Goal: Complete application form

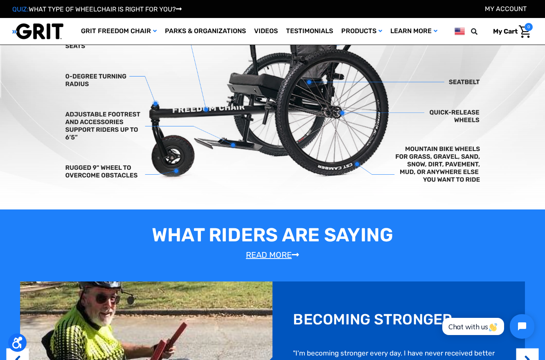
scroll to position [348, 0]
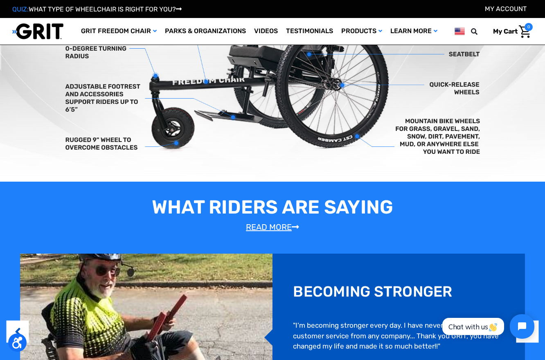
click at [281, 226] on link "Read More" at bounding box center [272, 227] width 53 height 10
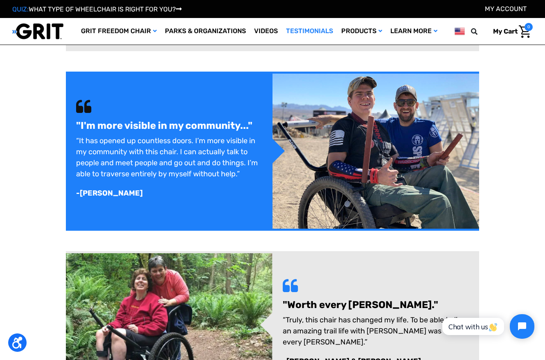
scroll to position [481, 0]
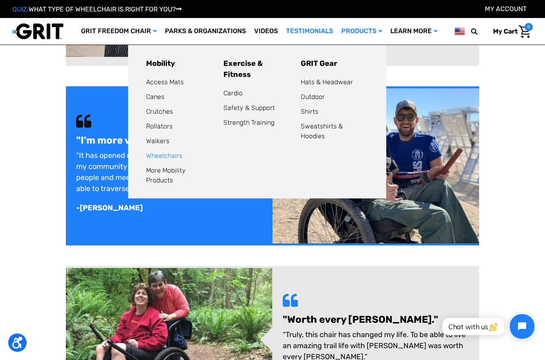
click at [160, 156] on link "Wheelchairs" at bounding box center [164, 156] width 36 height 8
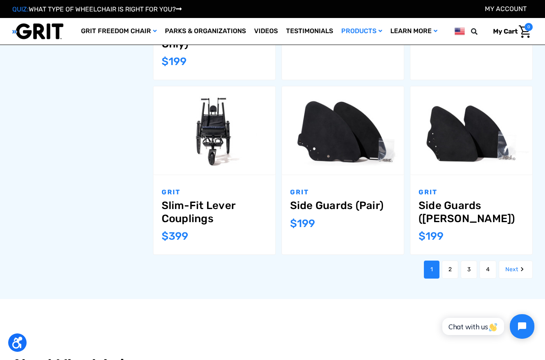
scroll to position [789, 0]
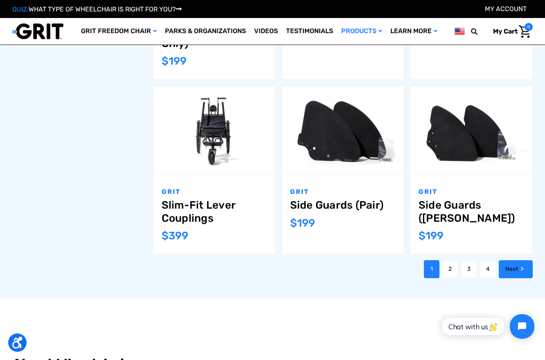
click at [505, 260] on link "Next" at bounding box center [516, 269] width 34 height 18
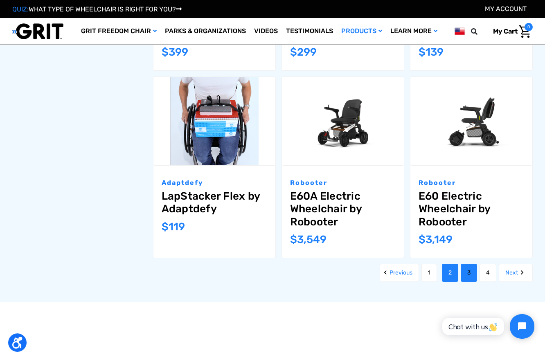
scroll to position [798, 0]
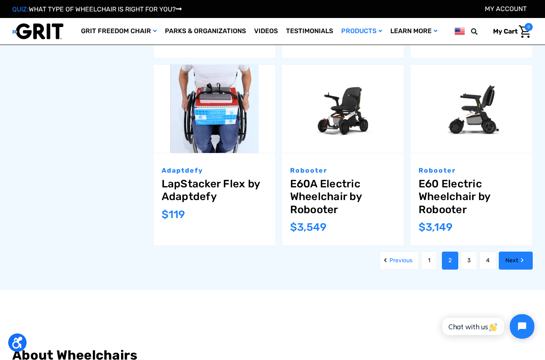
click at [510, 260] on link "Next" at bounding box center [516, 261] width 34 height 18
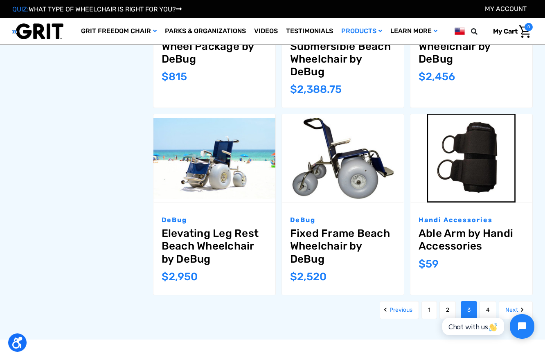
scroll to position [820, 0]
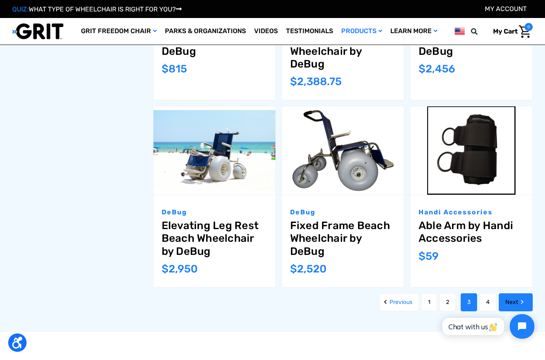
click at [507, 302] on link "Next" at bounding box center [516, 302] width 34 height 18
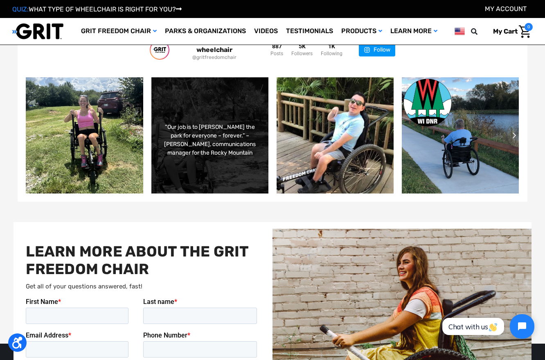
scroll to position [1565, 0]
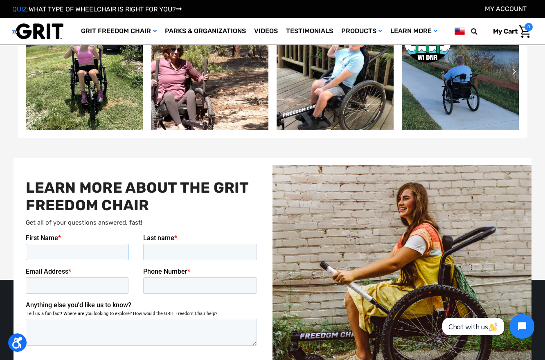
click at [58, 254] on input "First Name *" at bounding box center [77, 251] width 103 height 16
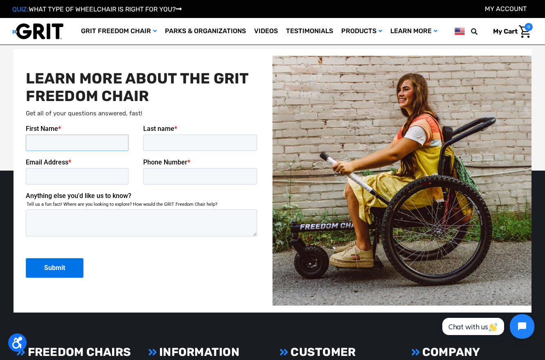
scroll to position [1676, 0]
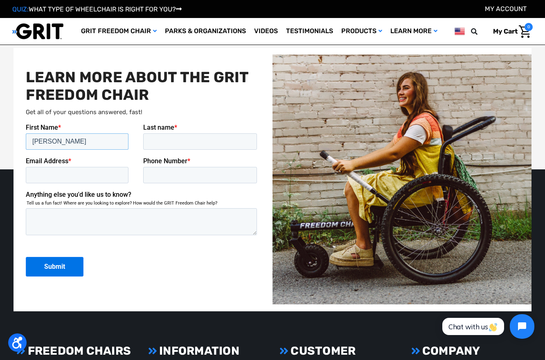
type input "[PERSON_NAME]"
click at [187, 142] on input "Last name *" at bounding box center [200, 141] width 114 height 16
type input "[PERSON_NAME]"
click at [51, 175] on input "Email Address *" at bounding box center [77, 174] width 103 height 16
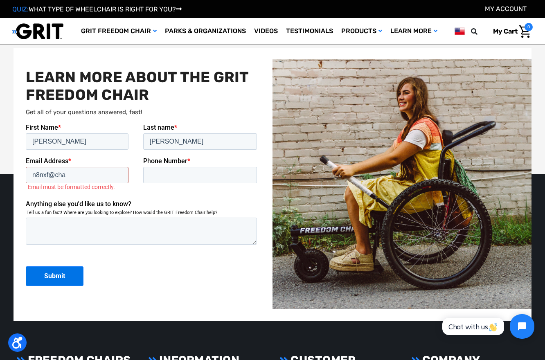
type input "[EMAIL_ADDRESS][DOMAIN_NAME]"
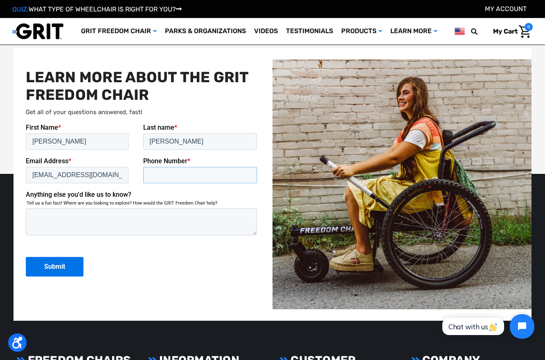
click at [166, 175] on input "Phone Number *" at bounding box center [200, 174] width 114 height 16
drag, startPoint x: 162, startPoint y: 175, endPoint x: 173, endPoint y: 175, distance: 10.6
click at [173, 175] on input "[PHONE_NUMBER]" at bounding box center [200, 174] width 114 height 16
drag, startPoint x: 176, startPoint y: 175, endPoint x: 192, endPoint y: 176, distance: 16.4
click at [192, 176] on input "734-000-2567" at bounding box center [200, 174] width 114 height 16
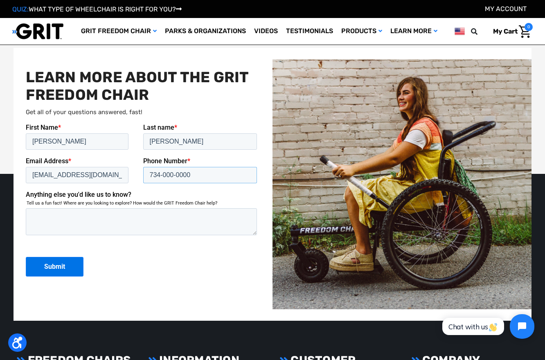
type input "734-000-0000"
click at [152, 221] on textarea "Anything else you'd like us to know?" at bounding box center [141, 221] width 231 height 27
drag, startPoint x: 163, startPoint y: 175, endPoint x: 173, endPoint y: 175, distance: 10.7
click at [173, 175] on input "734-000-0000" at bounding box center [200, 174] width 114 height 16
click at [157, 218] on textarea "Anything else you'd like us to know?" at bounding box center [141, 221] width 231 height 27
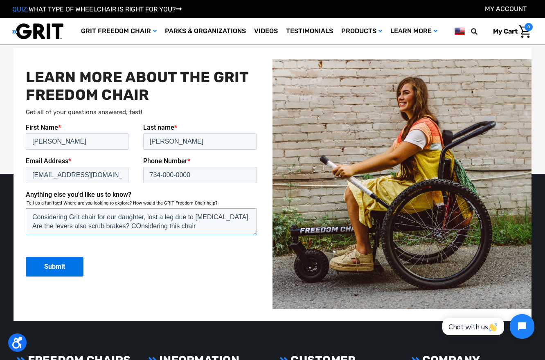
click at [118, 225] on textarea "Considering Grit chair for our daughter, lost a leg due to [MEDICAL_DATA]. Are …" at bounding box center [141, 221] width 231 height 27
click at [197, 225] on textarea "Considering Grit chair for our daughter, lost a leg due to [MEDICAL_DATA]. Are …" at bounding box center [141, 221] width 231 height 27
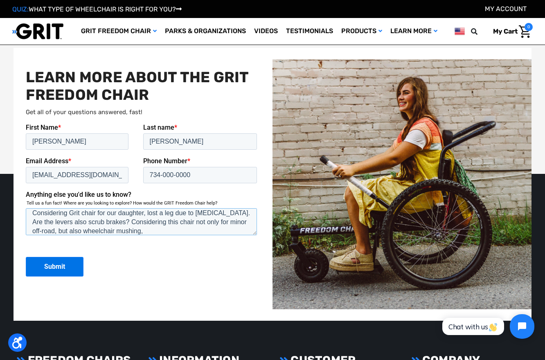
click at [117, 212] on textarea "Considering Grit chair for our daughter, lost a leg due to [MEDICAL_DATA]. Are …" at bounding box center [141, 221] width 231 height 27
click at [173, 232] on textarea "Considering Grit chair for our [DEMOGRAPHIC_DATA] daughter, lost a leg due to […" at bounding box center [141, 221] width 231 height 27
click at [101, 232] on textarea "Considering Grit chair for our [DEMOGRAPHIC_DATA] daughter, lost a leg due to […" at bounding box center [141, 221] width 231 height 27
click at [201, 232] on textarea "Considering Grit chair for our [DEMOGRAPHIC_DATA] daughter, lost a leg due to […" at bounding box center [141, 221] width 231 height 27
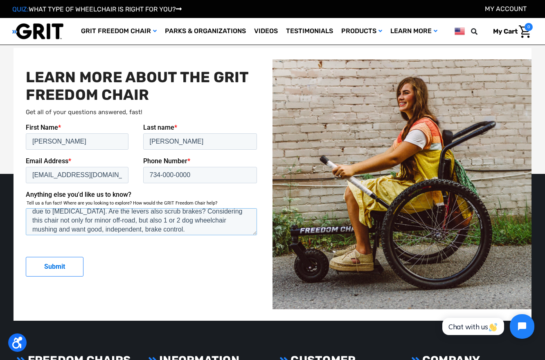
type textarea "Considering Grit chair for our [DEMOGRAPHIC_DATA] daughter, lost a leg due to […"
click at [58, 265] on input "Submit" at bounding box center [55, 266] width 58 height 20
